Goal: Task Accomplishment & Management: Use online tool/utility

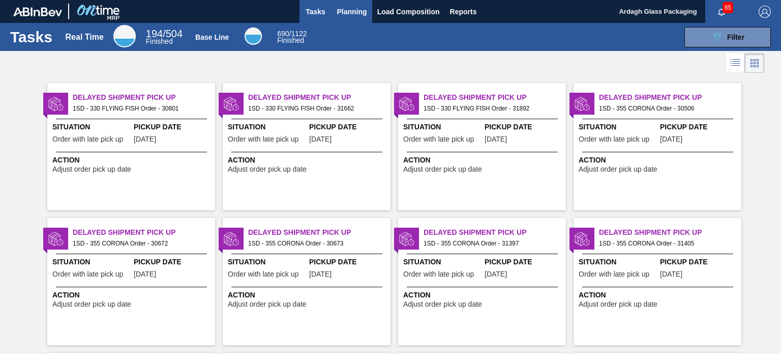
click at [348, 13] on span "Planning" at bounding box center [352, 12] width 30 height 12
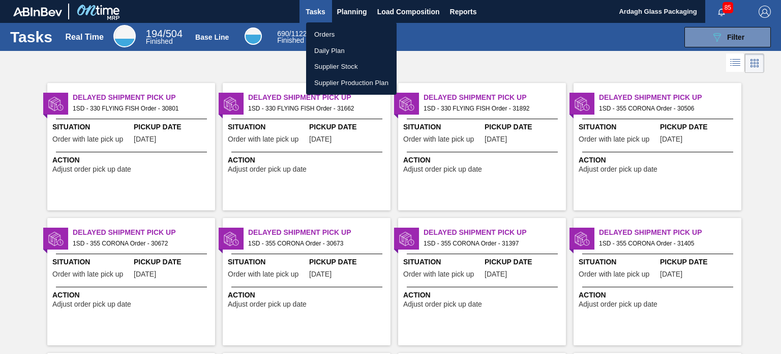
click at [337, 39] on li "Orders" at bounding box center [351, 34] width 91 height 16
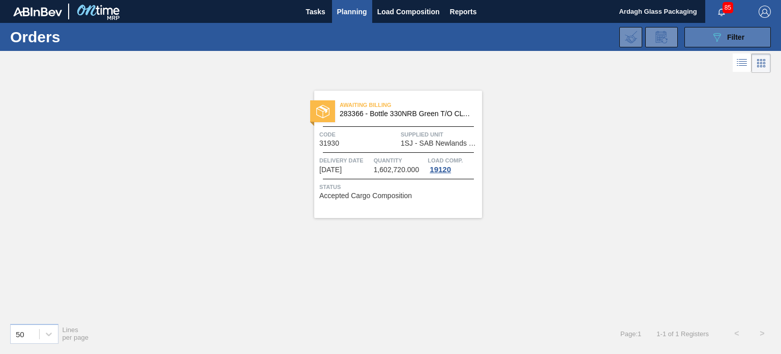
click at [716, 37] on icon "089F7B8B-B2A5-4AFE-B5C0-19BA573D28AC" at bounding box center [717, 37] width 12 height 12
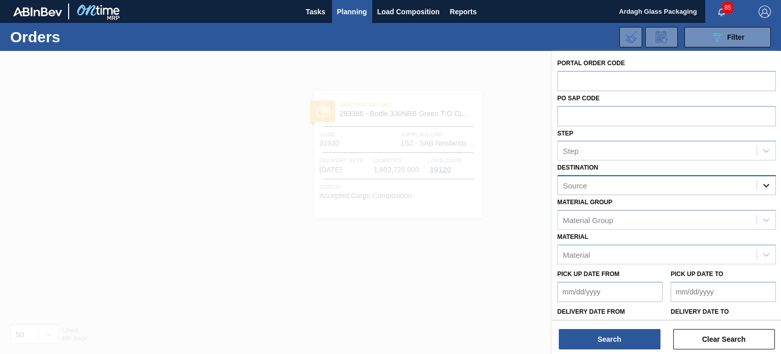
click at [765, 183] on icon at bounding box center [767, 185] width 10 height 10
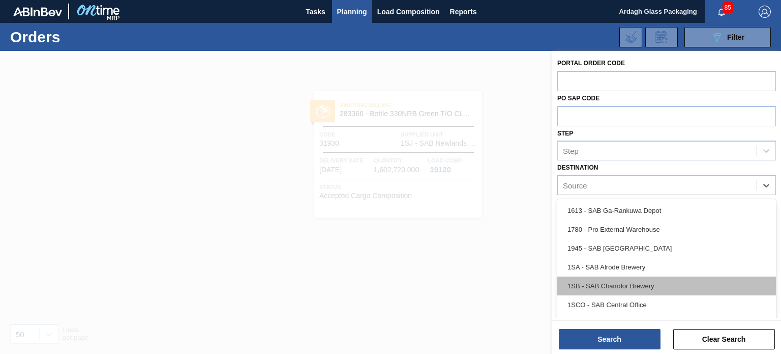
click at [632, 284] on div "1SB - SAB Chamdor Brewery" at bounding box center [667, 285] width 219 height 19
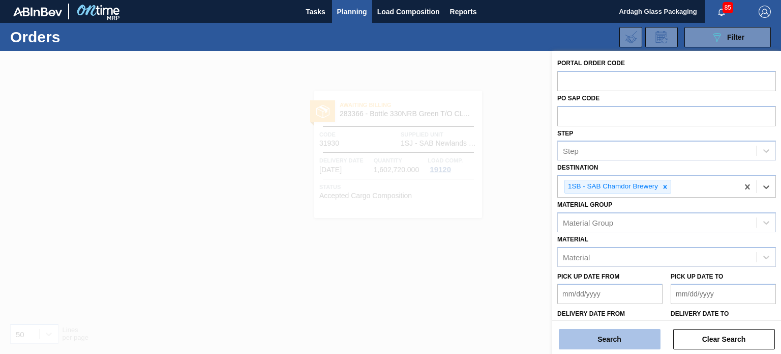
click at [621, 342] on button "Search" at bounding box center [610, 339] width 102 height 20
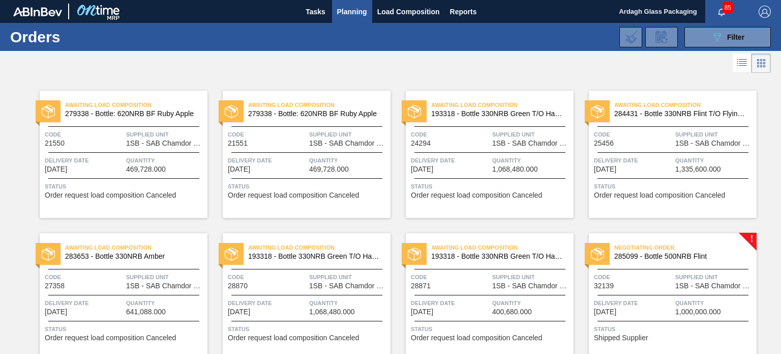
click at [699, 287] on span "1SB - SAB Chamdor Brewery" at bounding box center [715, 286] width 79 height 8
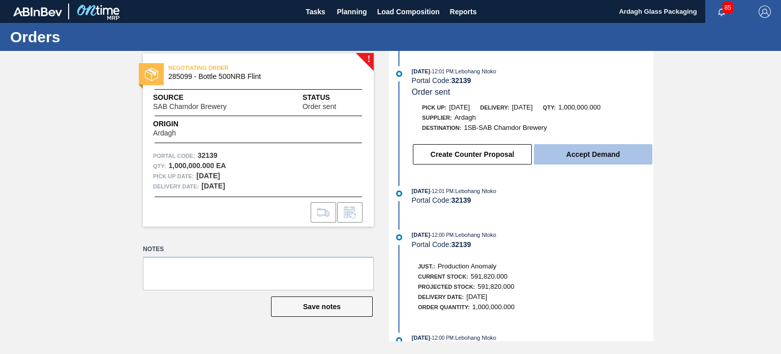
click at [607, 158] on button "Accept Demand" at bounding box center [593, 154] width 119 height 20
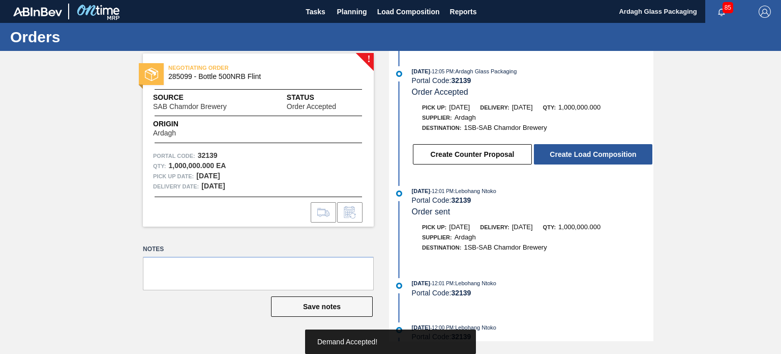
click at [604, 156] on button "Create Load Composition" at bounding box center [593, 154] width 119 height 20
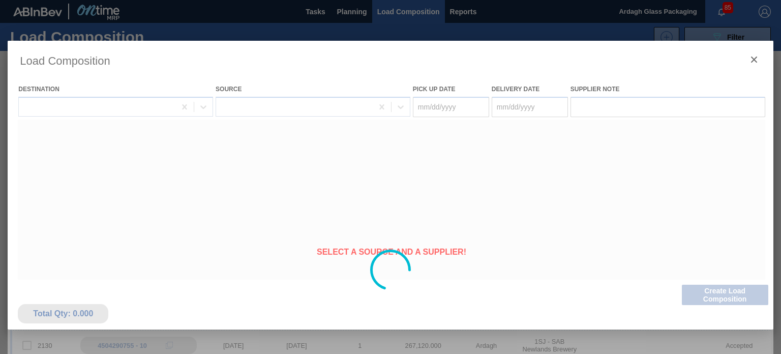
type Date "09/26/2025"
type Date "[DATE]"
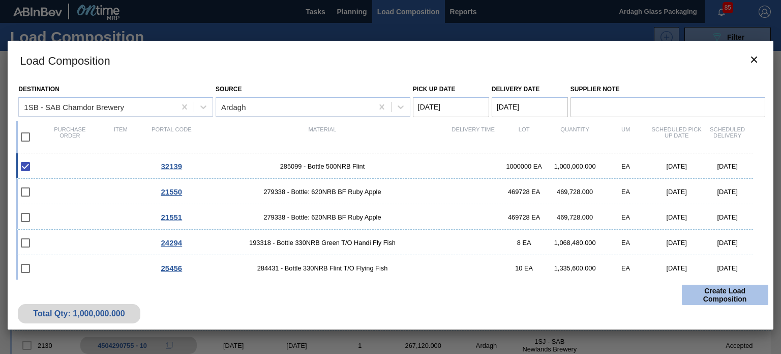
click at [714, 297] on button "Create Load Composition" at bounding box center [725, 294] width 86 height 20
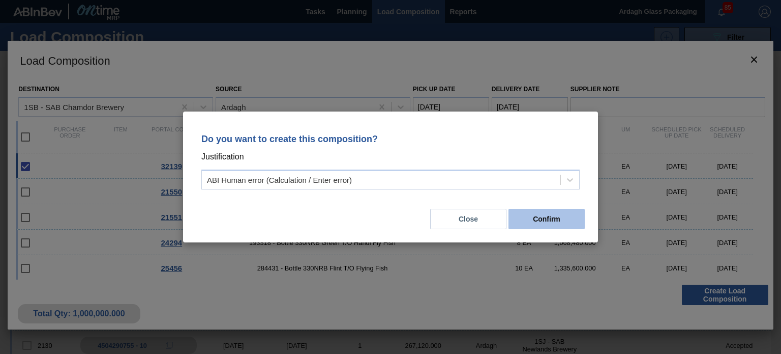
click at [550, 219] on button "Confirm" at bounding box center [547, 219] width 76 height 20
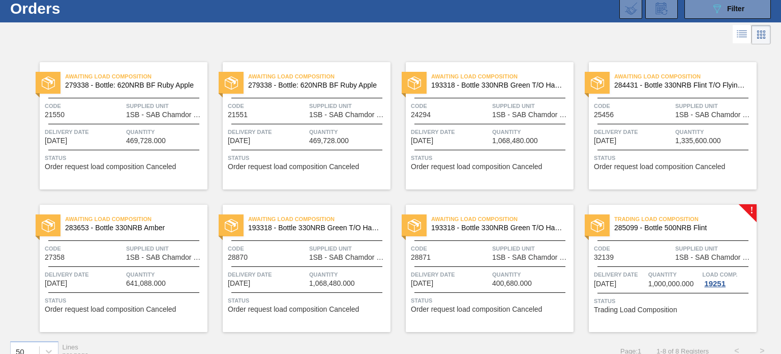
scroll to position [44, 0]
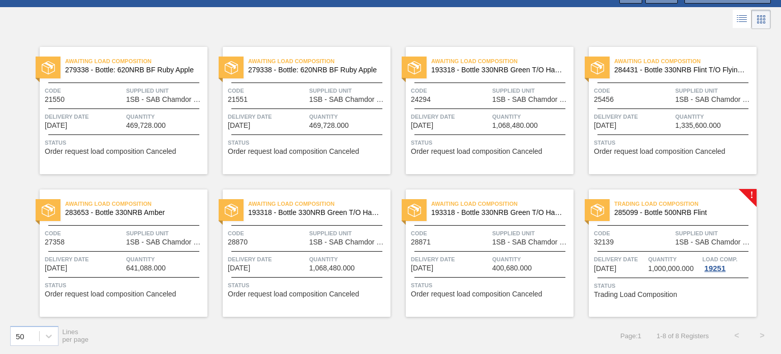
click at [685, 259] on span "Quantity" at bounding box center [675, 259] width 52 height 10
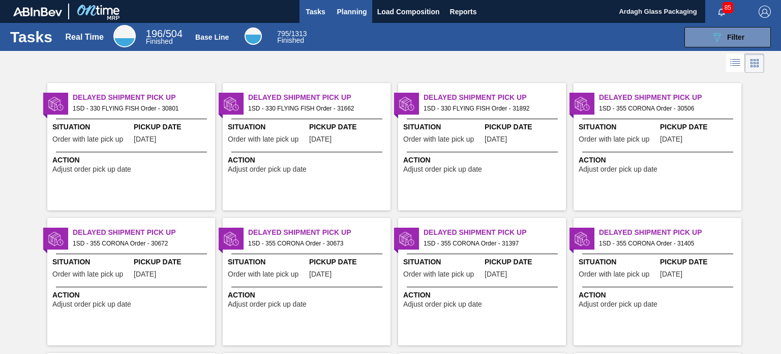
click at [341, 7] on span "Planning" at bounding box center [352, 12] width 30 height 12
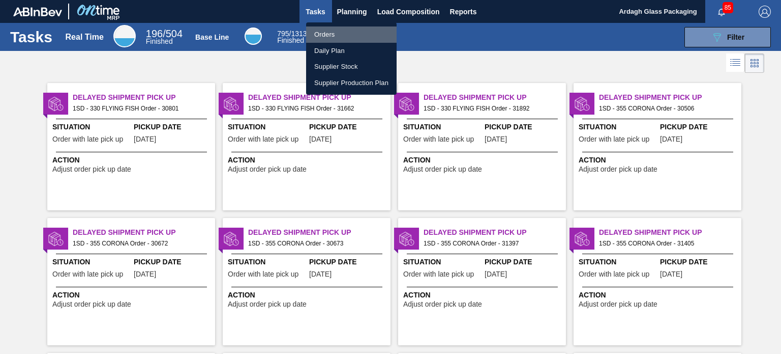
click at [334, 35] on li "Orders" at bounding box center [351, 34] width 91 height 16
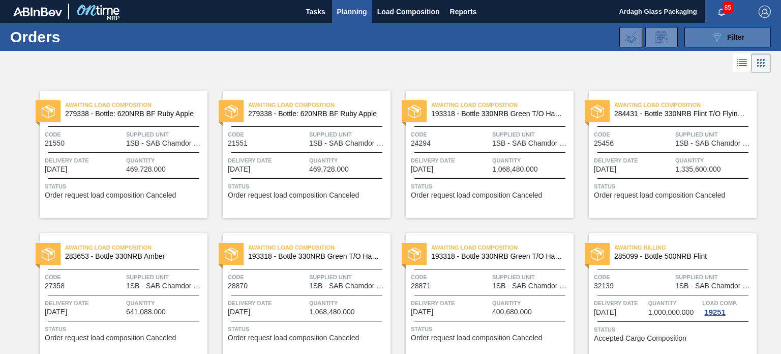
click at [713, 39] on icon "089F7B8B-B2A5-4AFE-B5C0-19BA573D28AC" at bounding box center [717, 37] width 12 height 12
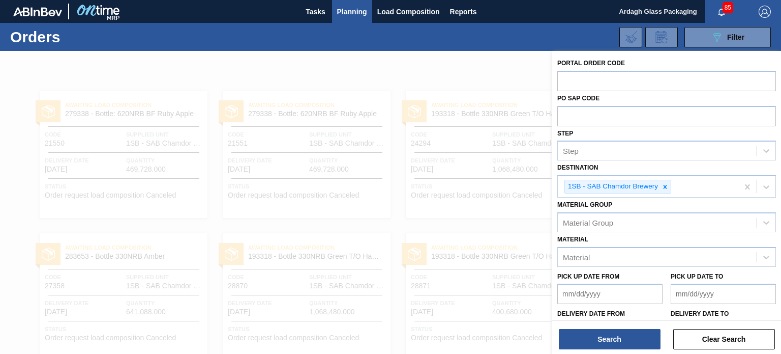
click at [539, 46] on div "089F7B8B-B2A5-4AFE-B5C0-19BA573D28AC Filter Portal Order Code PO SAP Code Step …" at bounding box center [466, 37] width 620 height 31
click at [628, 340] on button "Search" at bounding box center [610, 339] width 102 height 20
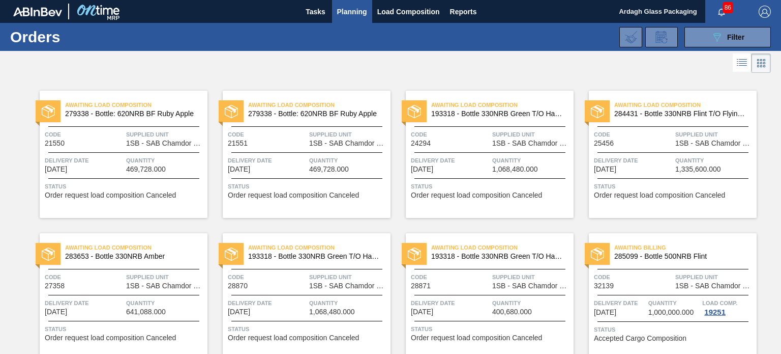
scroll to position [44, 0]
